Goal: Task Accomplishment & Management: Manage account settings

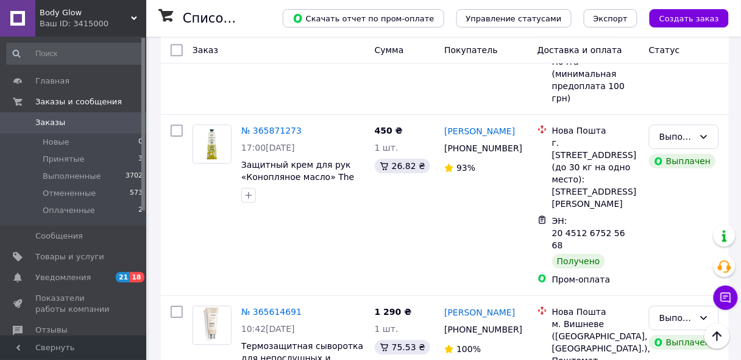
scroll to position [878, 0]
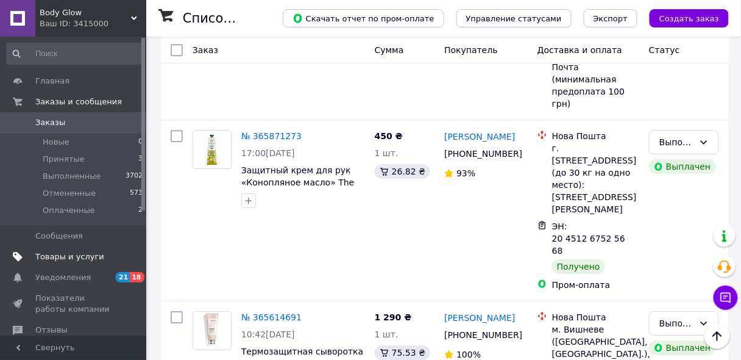
click at [79, 255] on span "Товары и услуги" at bounding box center [69, 256] width 69 height 11
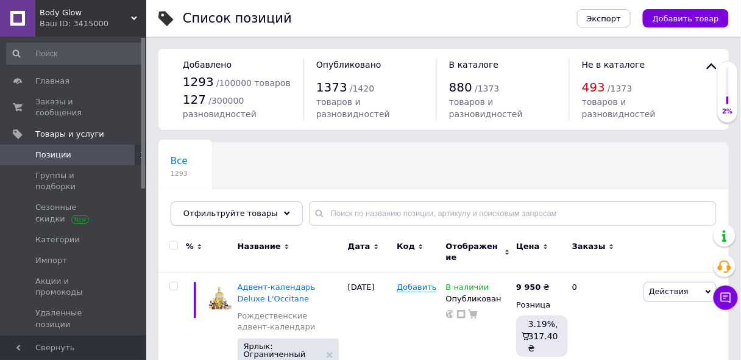
click at [284, 211] on icon at bounding box center [287, 213] width 6 height 6
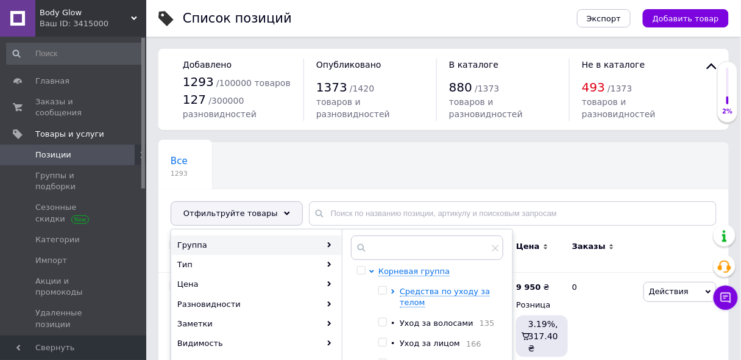
click at [380, 321] on input "checkbox" at bounding box center [382, 322] width 8 height 8
checkbox input "true"
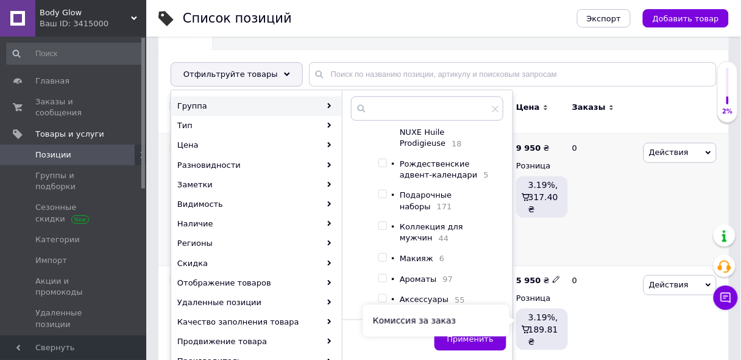
scroll to position [146, 0]
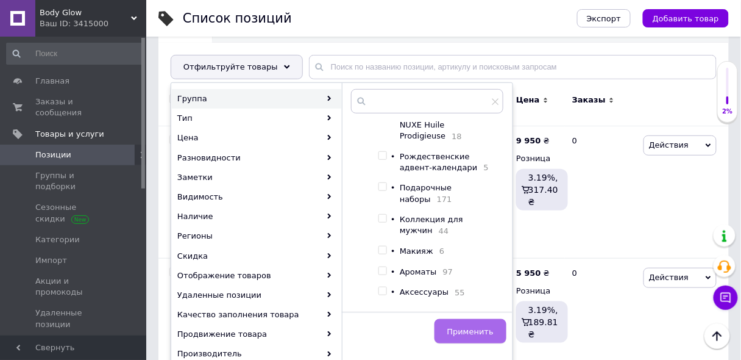
click at [475, 329] on span "Применить" at bounding box center [470, 331] width 46 height 9
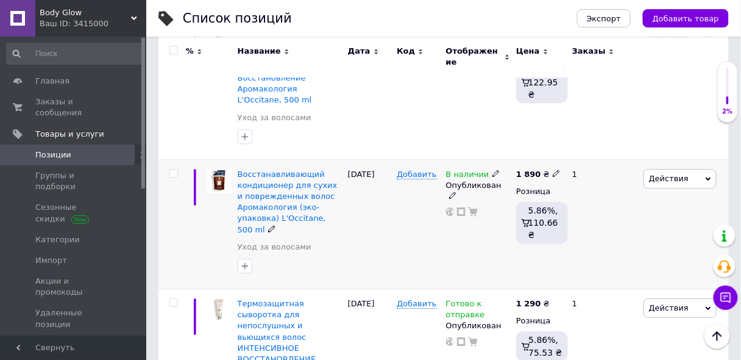
scroll to position [926, 0]
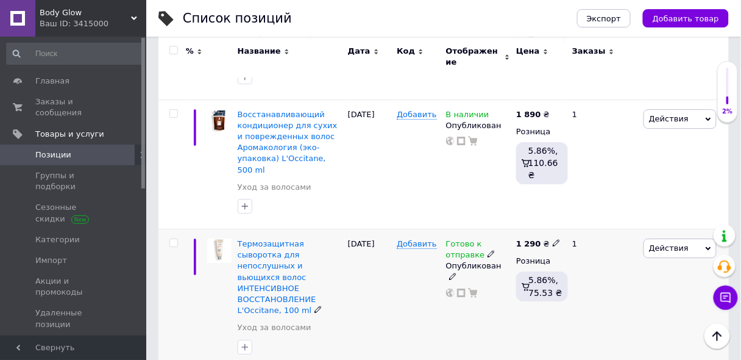
click at [488, 250] on icon at bounding box center [491, 253] width 7 height 7
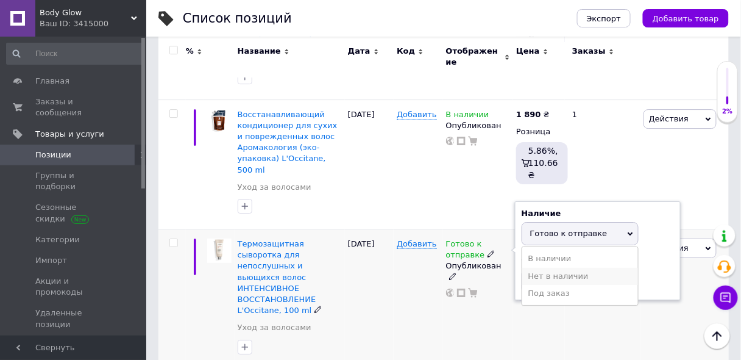
click at [550, 268] on li "Нет в наличии" at bounding box center [580, 276] width 116 height 17
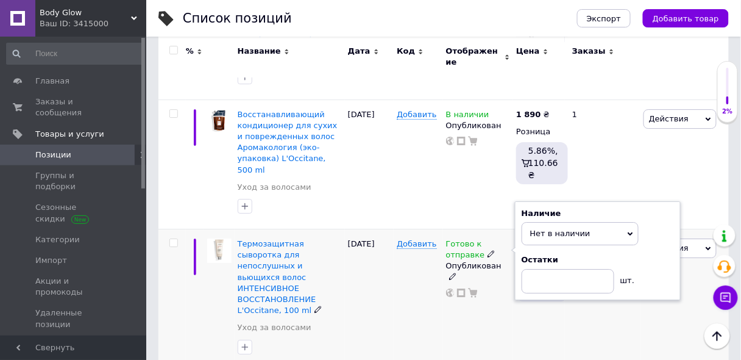
click at [445, 269] on div "Готово к отправке Наличие Нет в наличии В наличии Под заказ Готово к отправке О…" at bounding box center [478, 299] width 70 height 141
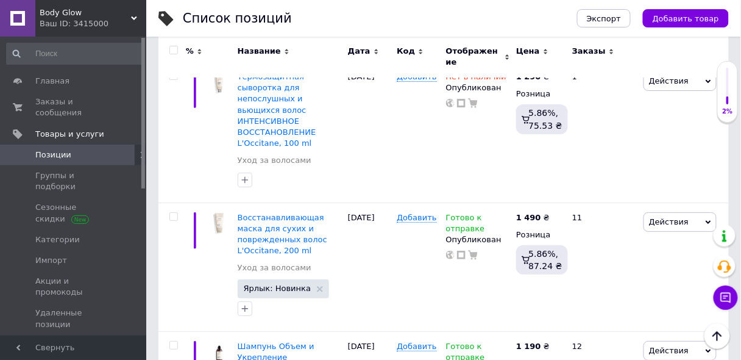
scroll to position [996, 0]
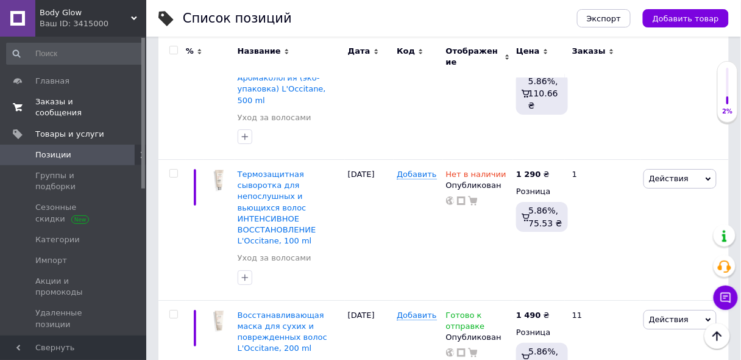
click at [66, 100] on span "Заказы и сообщения" at bounding box center [73, 107] width 77 height 22
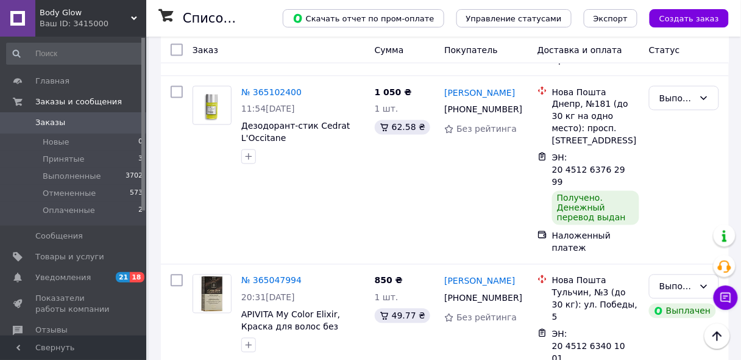
scroll to position [1609, 0]
